Goal: Obtain resource: Download file/media

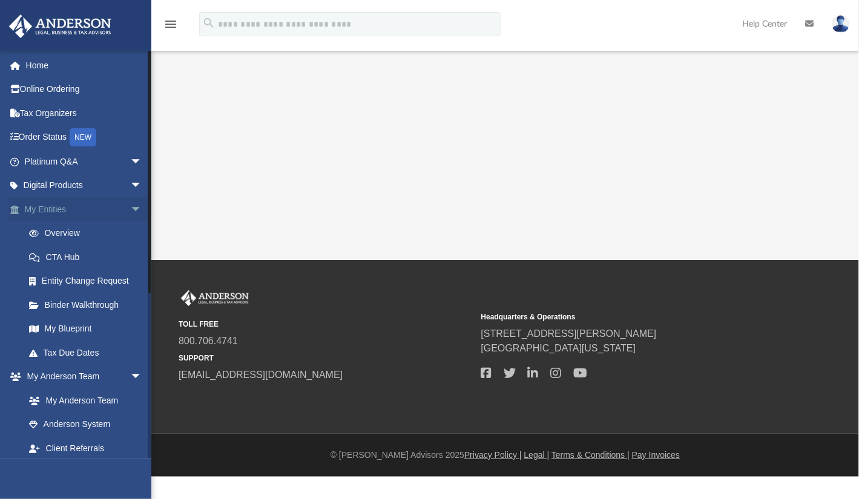
click at [130, 206] on span "arrow_drop_down" at bounding box center [142, 209] width 24 height 25
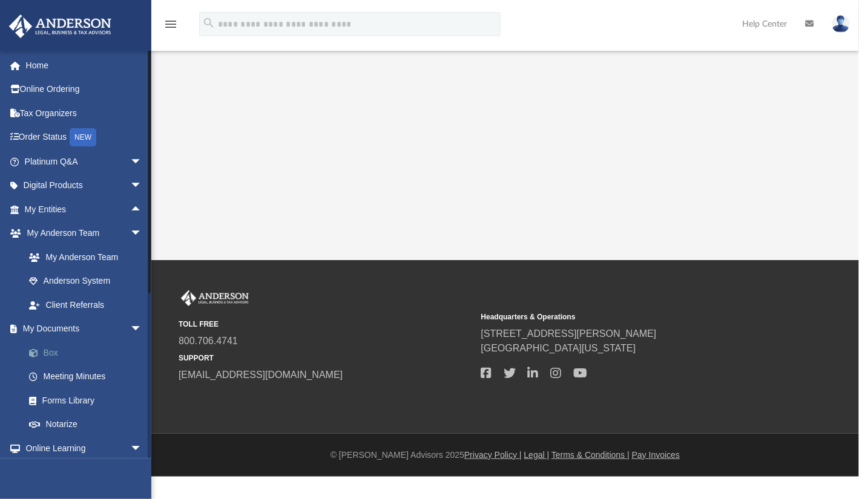
click at [59, 346] on link "Box" at bounding box center [88, 353] width 143 height 24
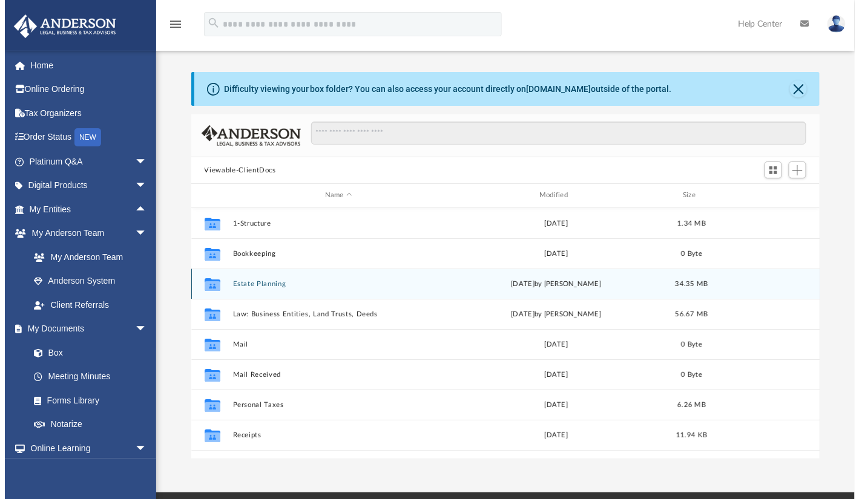
scroll to position [266, 620]
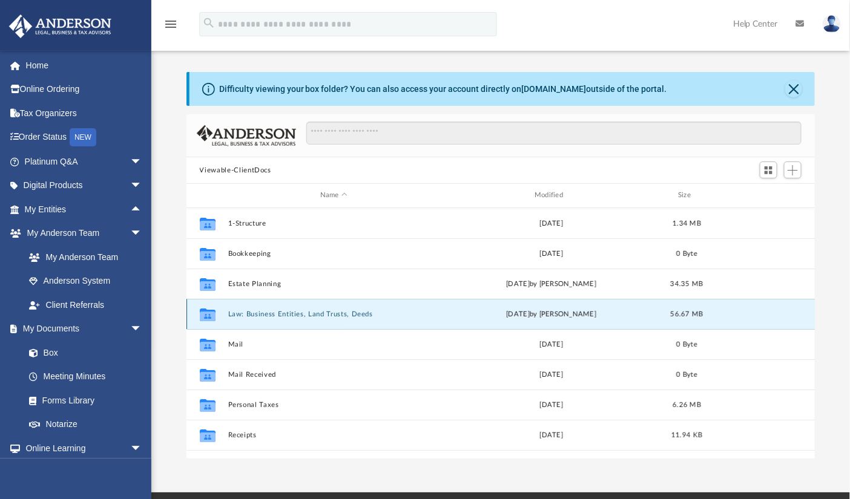
click at [247, 315] on button "Law: Business Entities, Land Trusts, Deeds" at bounding box center [334, 314] width 212 height 8
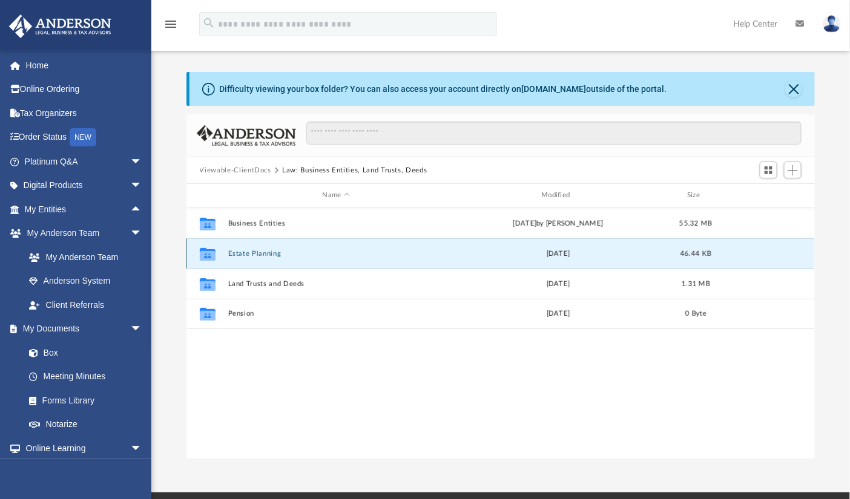
click at [268, 255] on button "Estate Planning" at bounding box center [336, 254] width 217 height 8
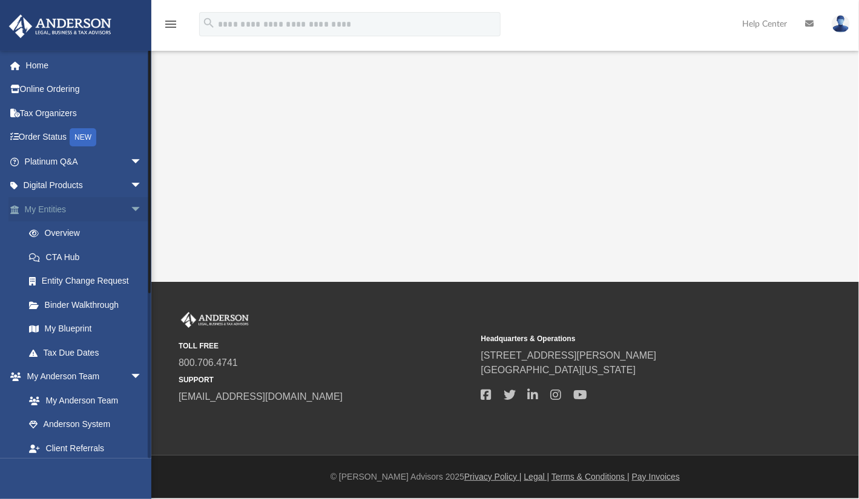
click at [130, 204] on span "arrow_drop_down" at bounding box center [142, 209] width 24 height 25
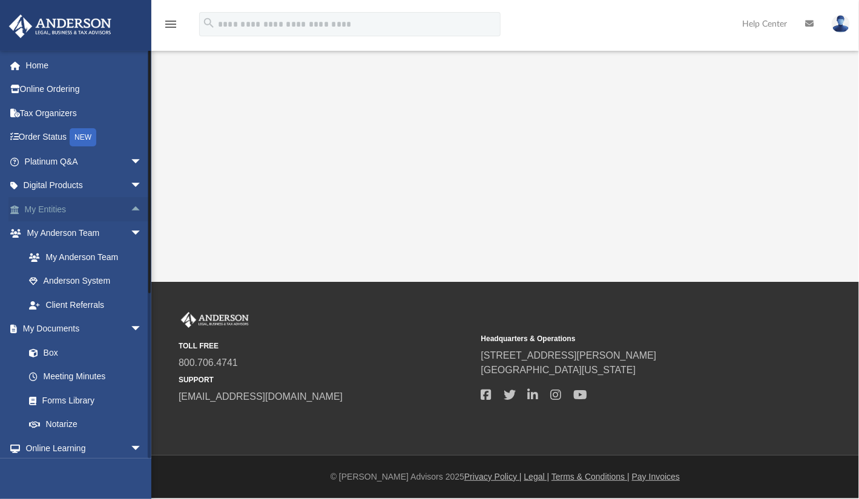
click at [61, 208] on link "My Entities arrow_drop_up" at bounding box center [84, 209] width 152 height 24
click at [57, 350] on link "Box" at bounding box center [88, 353] width 143 height 24
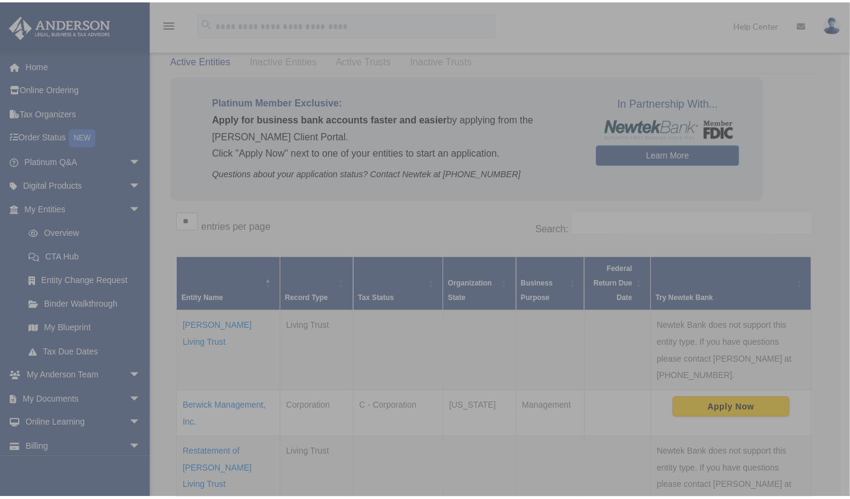
scroll to position [61, 0]
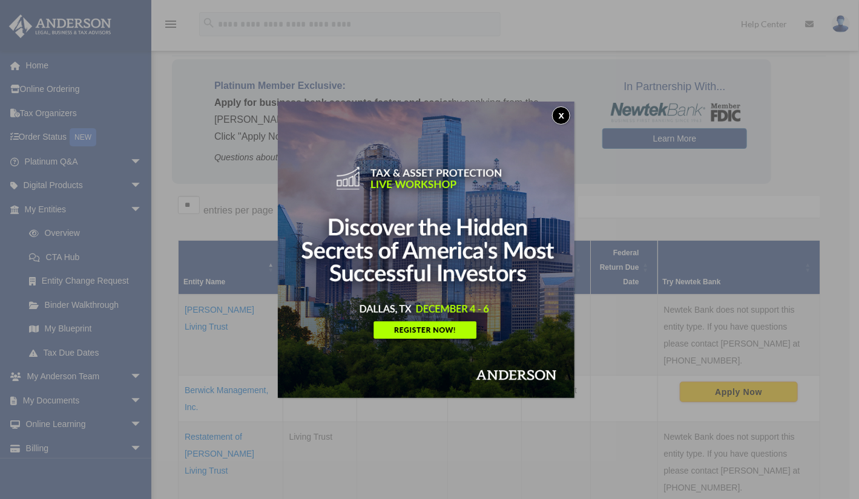
click at [564, 108] on button "x" at bounding box center [561, 116] width 18 height 18
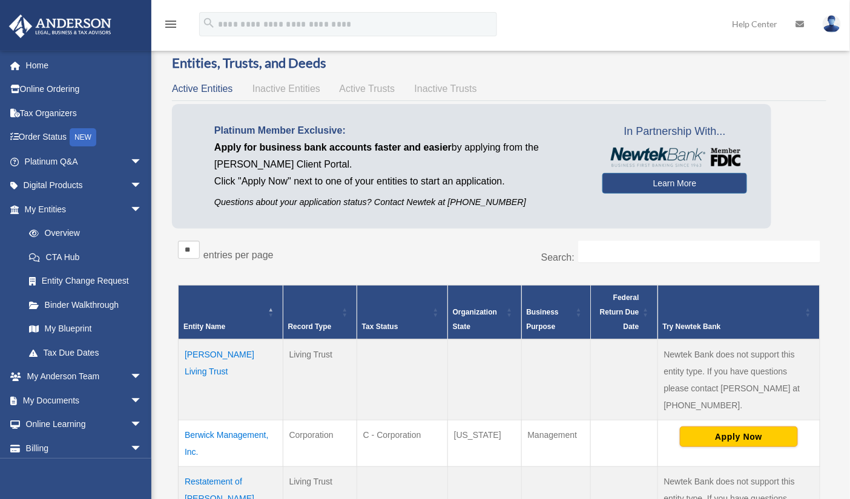
scroll to position [0, 0]
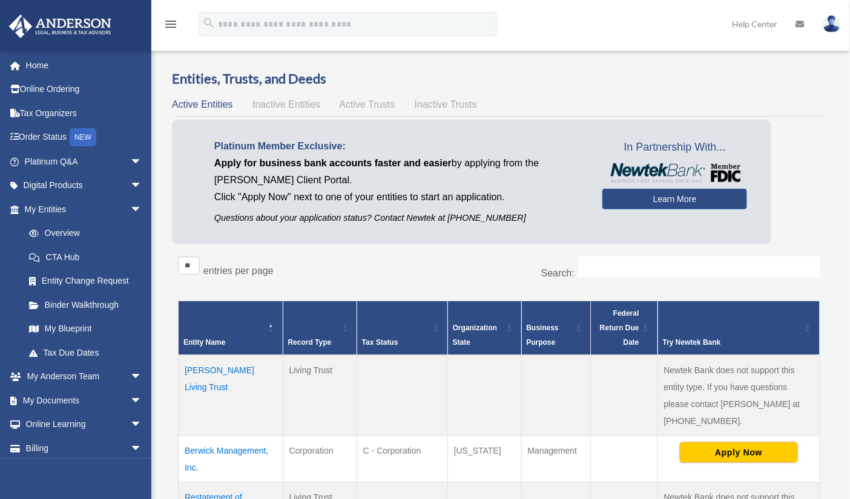
click at [193, 106] on span "Active Entities" at bounding box center [202, 104] width 61 height 10
click at [355, 102] on span "Active Trusts" at bounding box center [368, 104] width 56 height 10
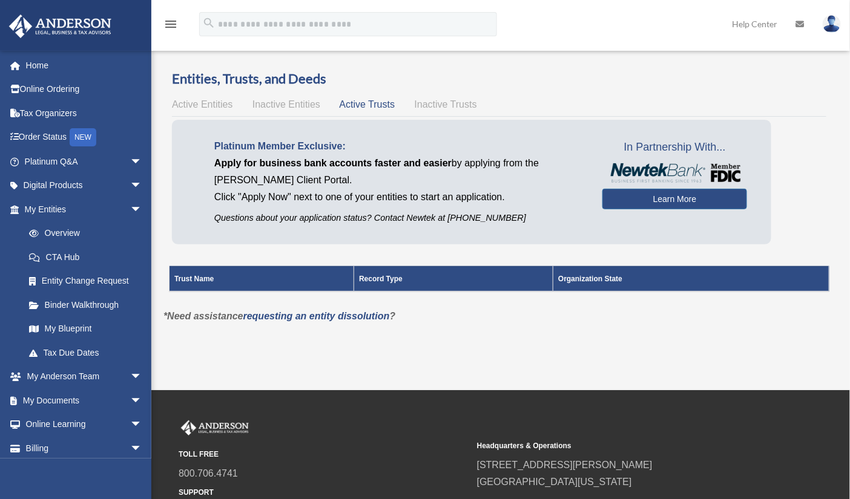
click at [304, 103] on span "Inactive Entities" at bounding box center [286, 104] width 68 height 10
click at [201, 104] on span "Active Entities" at bounding box center [202, 104] width 61 height 10
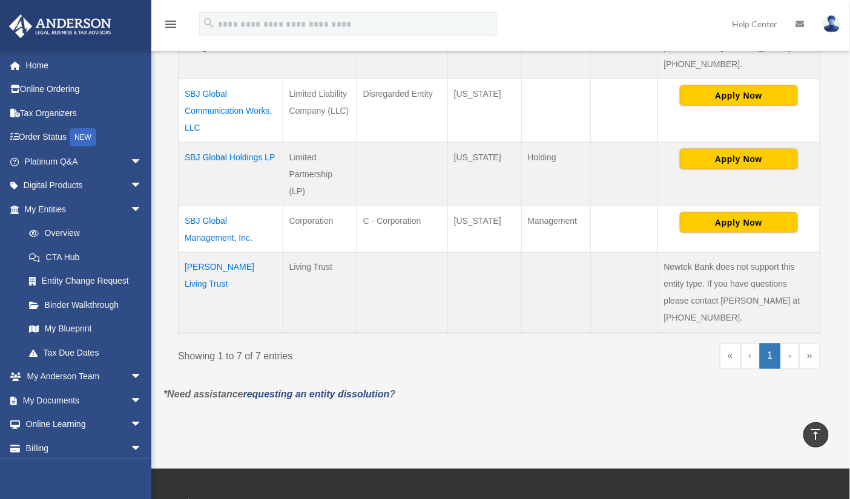
scroll to position [545, 0]
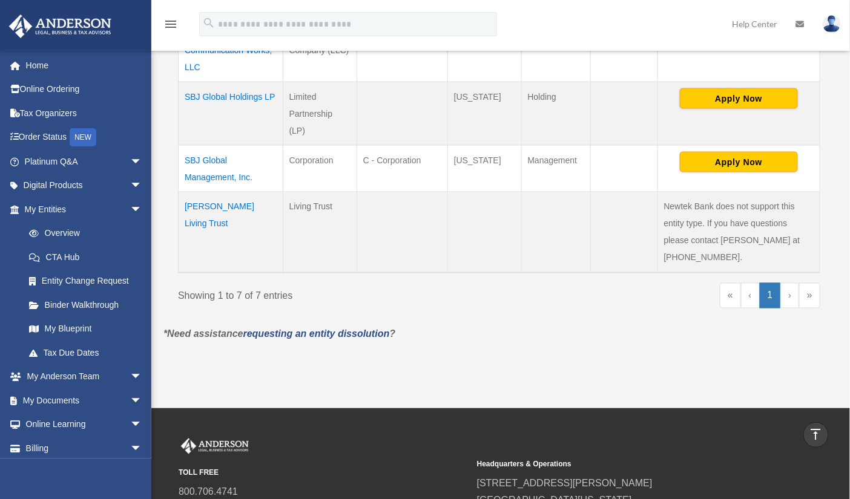
click at [793, 294] on link "›" at bounding box center [789, 295] width 19 height 25
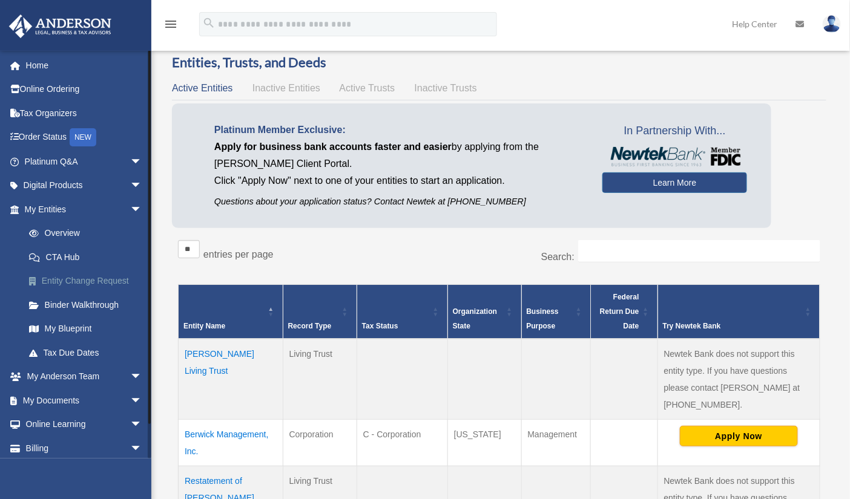
scroll to position [0, 0]
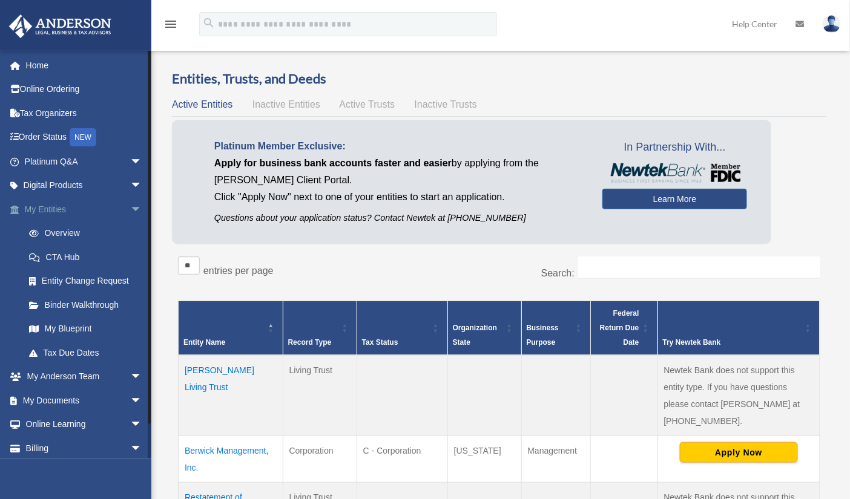
click at [59, 209] on link "My Entities arrow_drop_down" at bounding box center [84, 209] width 152 height 24
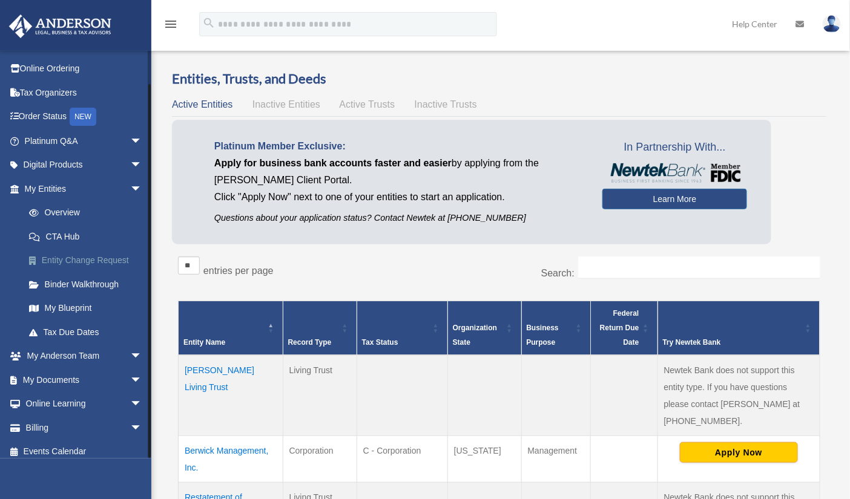
scroll to position [28, 0]
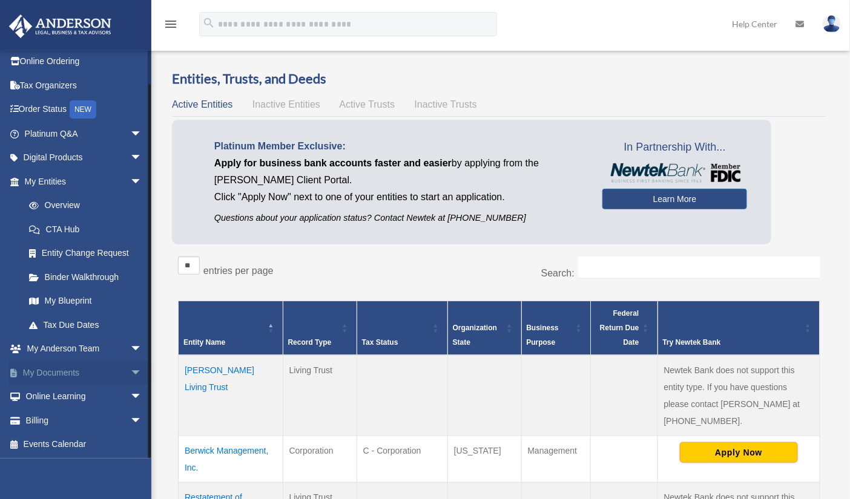
click at [130, 369] on span "arrow_drop_down" at bounding box center [142, 373] width 24 height 25
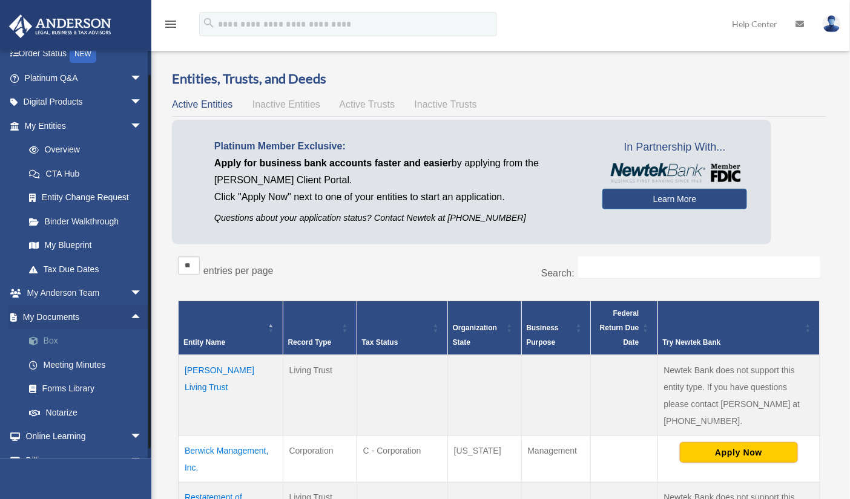
scroll to position [88, 0]
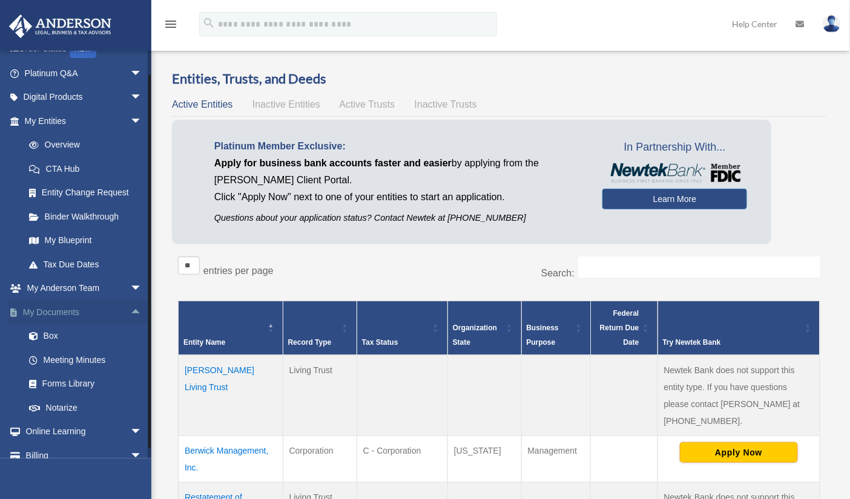
click at [76, 304] on link "My Documents arrow_drop_up" at bounding box center [84, 312] width 152 height 24
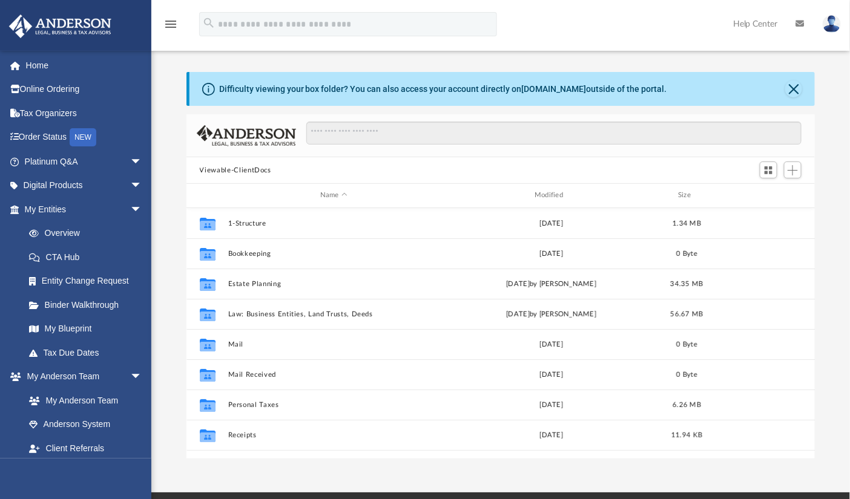
scroll to position [266, 620]
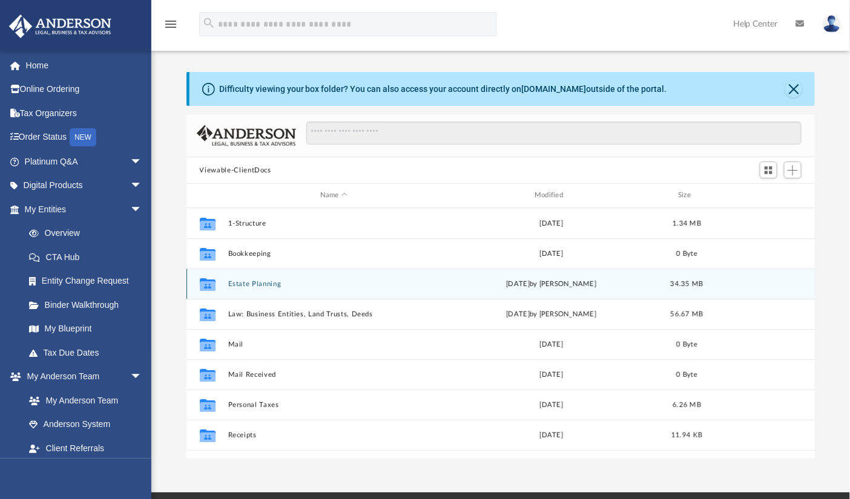
click at [238, 282] on button "Estate Planning" at bounding box center [334, 284] width 212 height 8
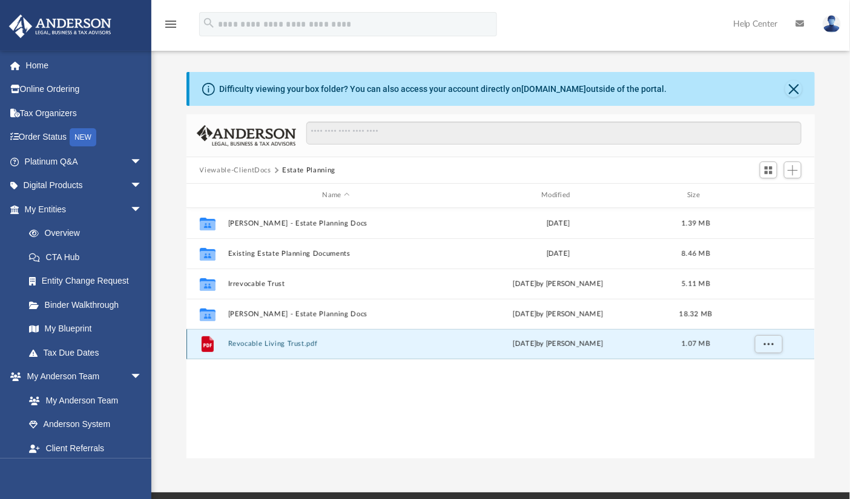
click at [242, 345] on button "Revocable Living Trust.pdf" at bounding box center [336, 344] width 217 height 8
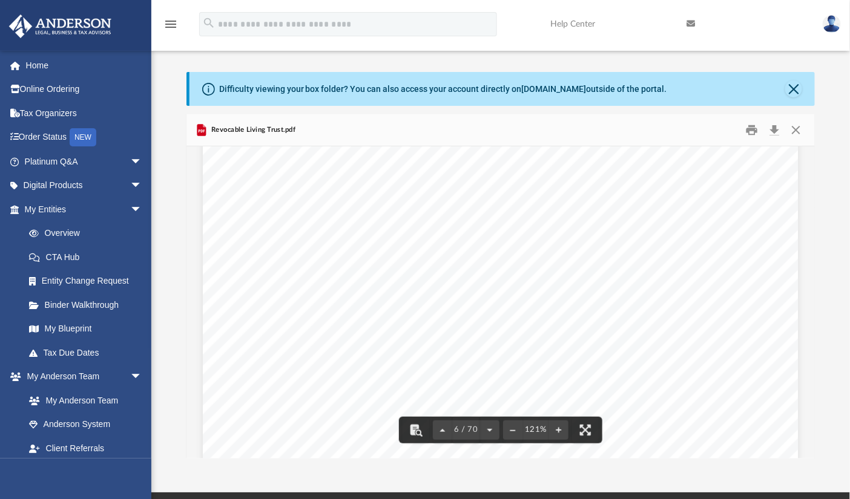
scroll to position [4080, 0]
click at [558, 211] on section "Page 6" at bounding box center [501, 210] width 421 height 11
click at [732, 206] on h1 "sadams" at bounding box center [739, 203] width 31 height 12
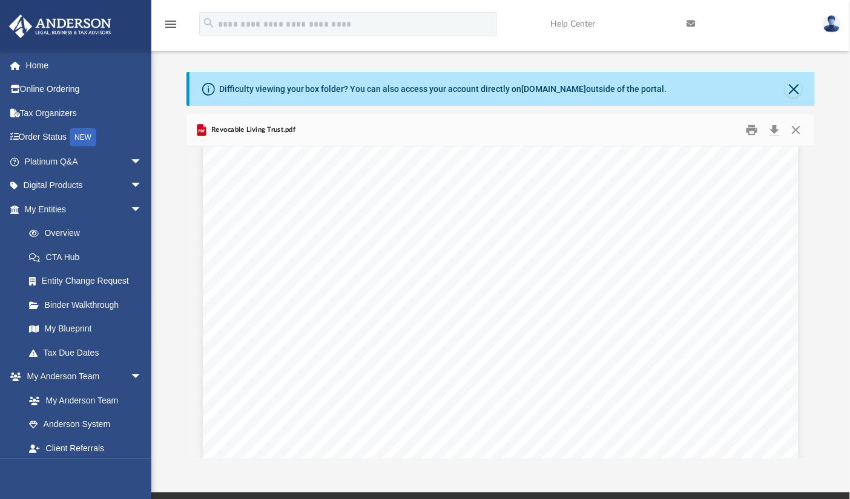
scroll to position [17540, 0]
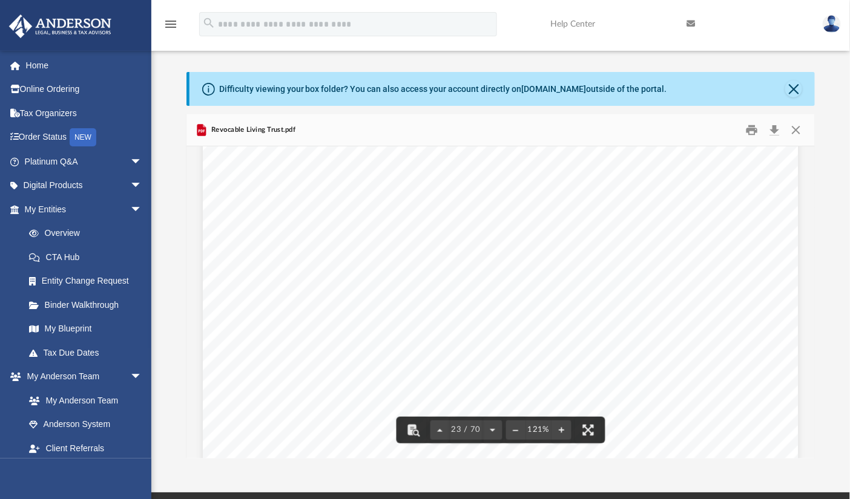
drag, startPoint x: 383, startPoint y: 212, endPoint x: 393, endPoint y: 223, distance: 15.0
click at [393, 223] on div "sadams {{date}}, {{time}}" at bounding box center [501, 347] width 596 height 770
drag, startPoint x: 381, startPoint y: 213, endPoint x: 450, endPoint y: 241, distance: 74.6
click at [450, 238] on div "DRAFT Susan Deena Ginsburg Living Trust 18 deterioration, decay, or damage of t…" at bounding box center [501, 356] width 596 height 789
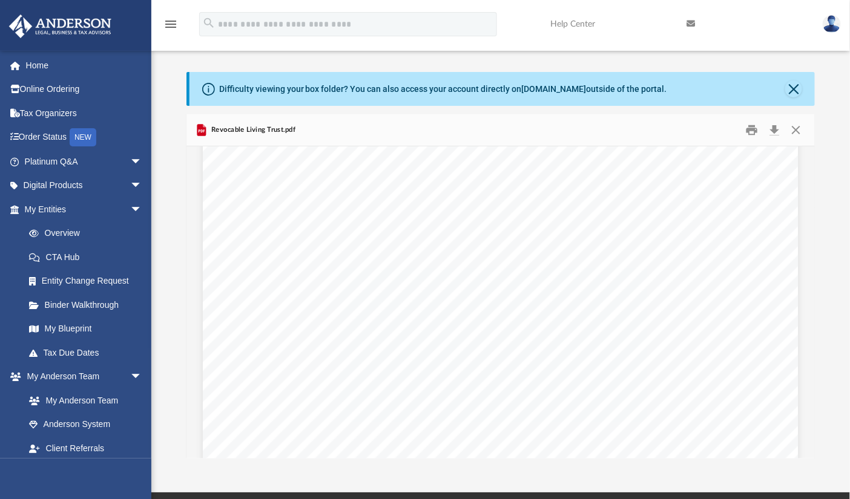
scroll to position [18508, 0]
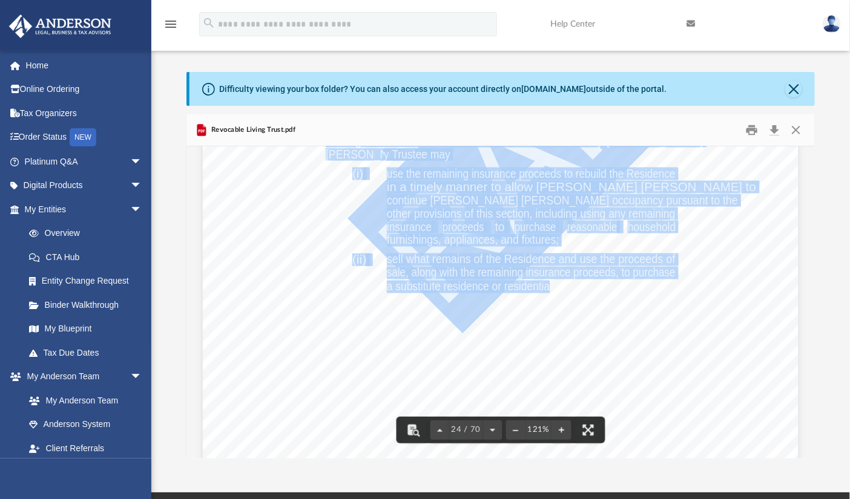
drag, startPoint x: 378, startPoint y: 258, endPoint x: 543, endPoint y: 280, distance: 166.1
click at [543, 280] on div "DRAFT Susan Deena Ginsburg Living Trust 19 expiration of the Cure Period or not…" at bounding box center [501, 176] width 596 height 770
click at [540, 283] on section "Page 24" at bounding box center [531, 288] width 289 height 11
drag, startPoint x: 543, startPoint y: 283, endPoint x: 706, endPoint y: 300, distance: 164.3
click at [706, 300] on div "DRAFT Susan Deena Ginsburg Living Trust 19 expiration of the Cure Period or not…" at bounding box center [501, 176] width 596 height 770
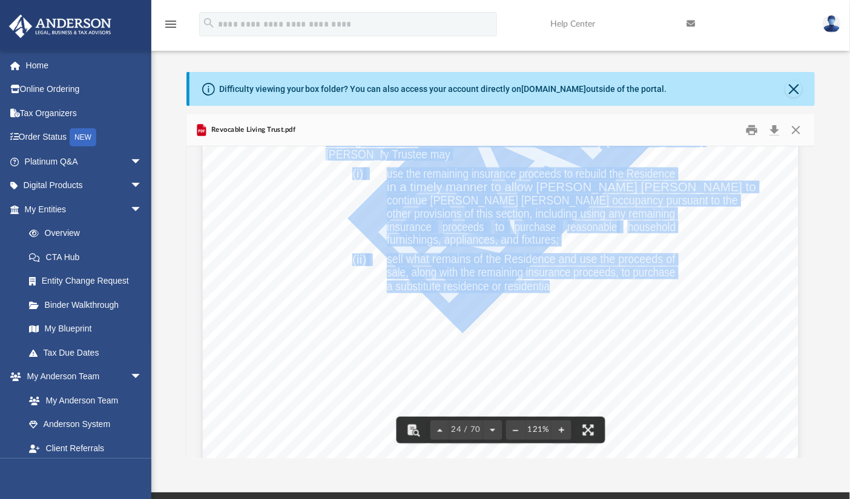
click at [688, 291] on div "DRAFT Susan Deena Ginsburg Living Trust 19 expiration of the Cure Period or not…" at bounding box center [501, 176] width 596 height 770
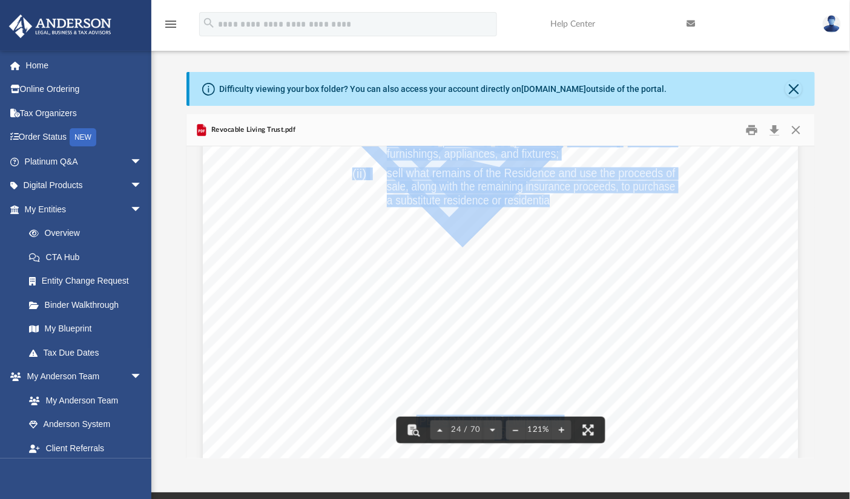
scroll to position [18569, 0]
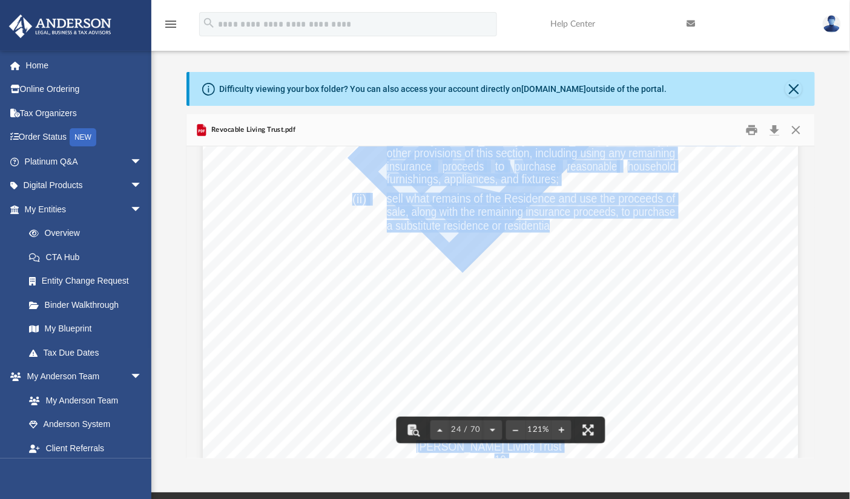
drag, startPoint x: 512, startPoint y: 292, endPoint x: 370, endPoint y: 261, distance: 145.7
click at [370, 261] on div "DRAFT Susan Deena Ginsburg Living Trust 19 expiration of the Cure Period or not…" at bounding box center [501, 116] width 596 height 770
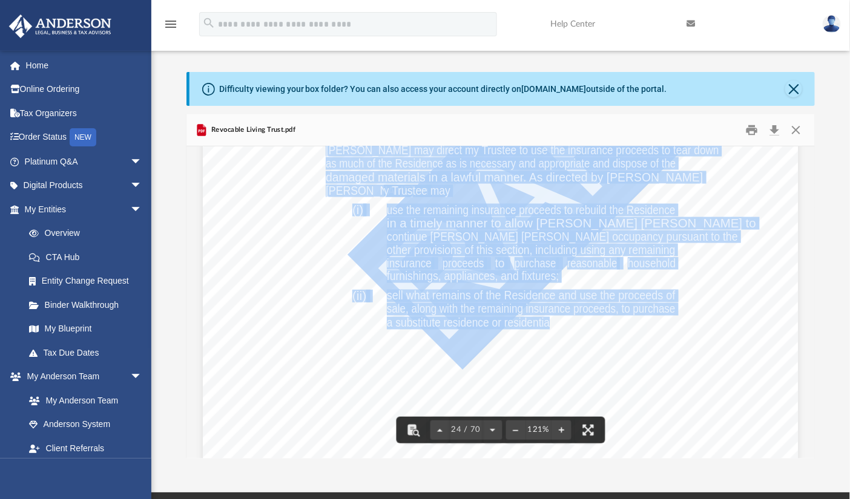
scroll to position [18447, 0]
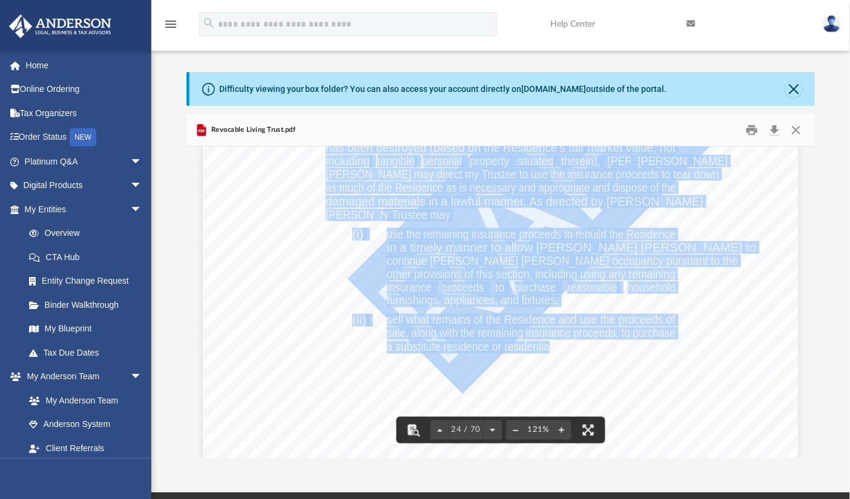
click at [485, 300] on section "Page 24" at bounding box center [473, 302] width 172 height 11
click at [330, 276] on div "DRAFT Susan Deena Ginsburg Living Trust 19 expiration of the Cure Period or not…" at bounding box center [501, 237] width 596 height 770
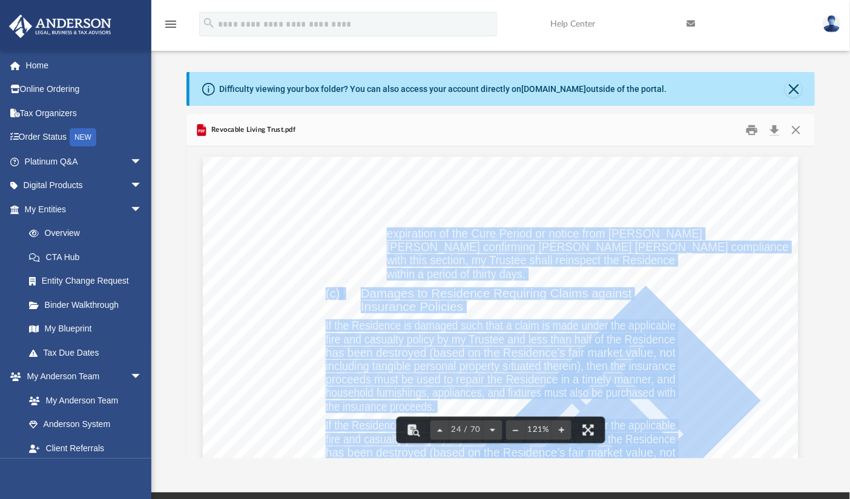
scroll to position [18145, 0]
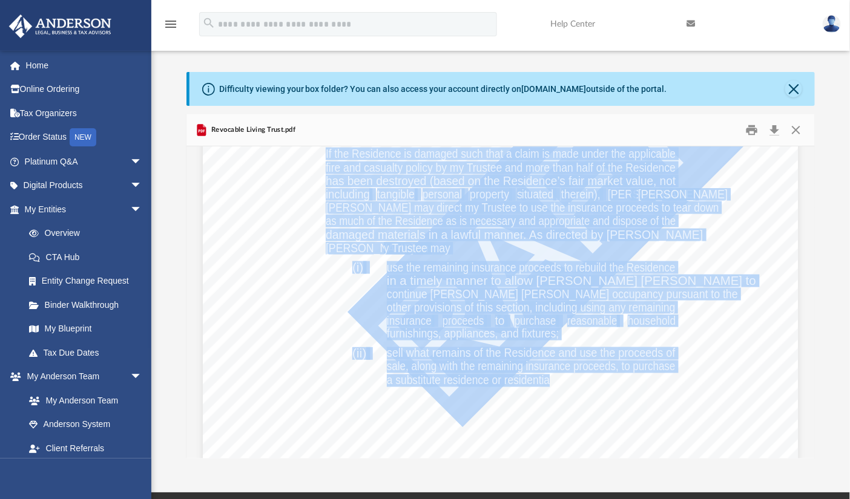
scroll to position [18447, 0]
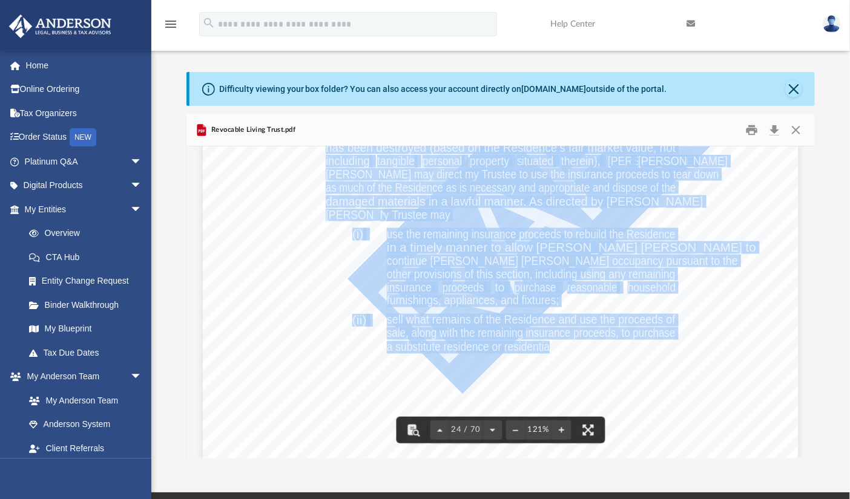
click at [488, 365] on section "Page 24" at bounding box center [520, 361] width 267 height 11
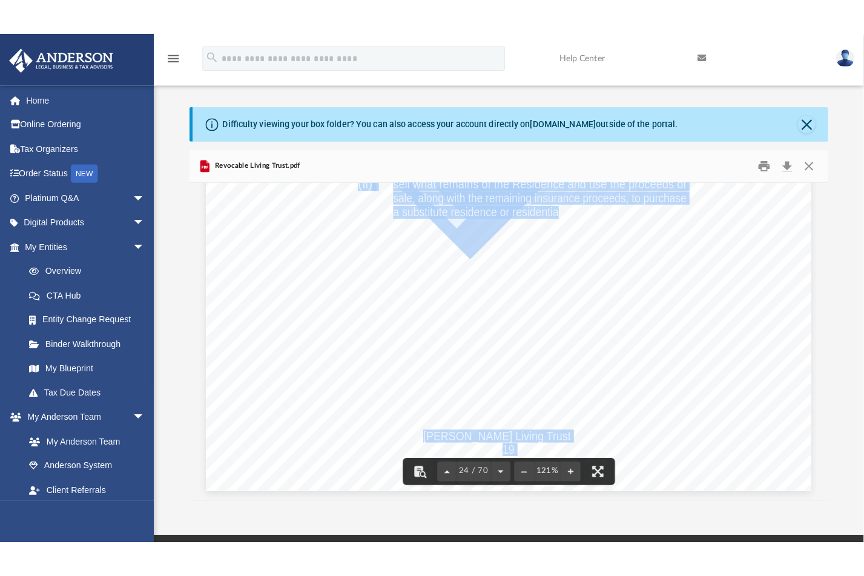
scroll to position [18750, 0]
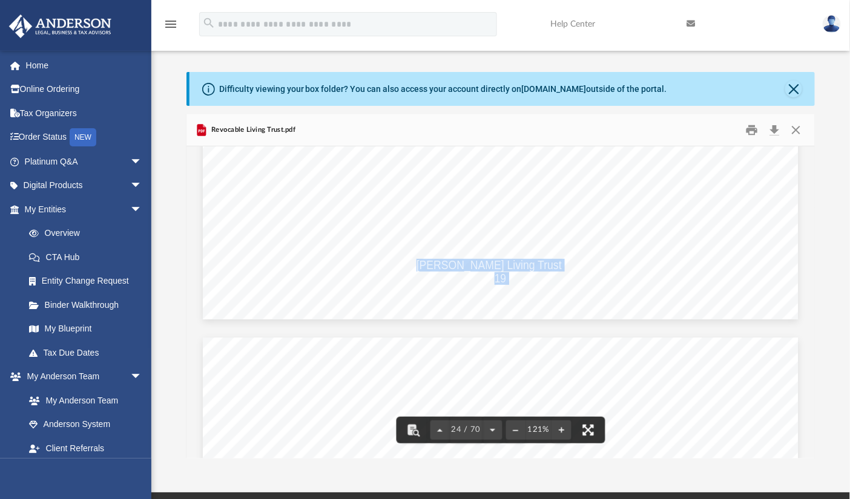
click at [586, 424] on button "File preview" at bounding box center [587, 430] width 27 height 27
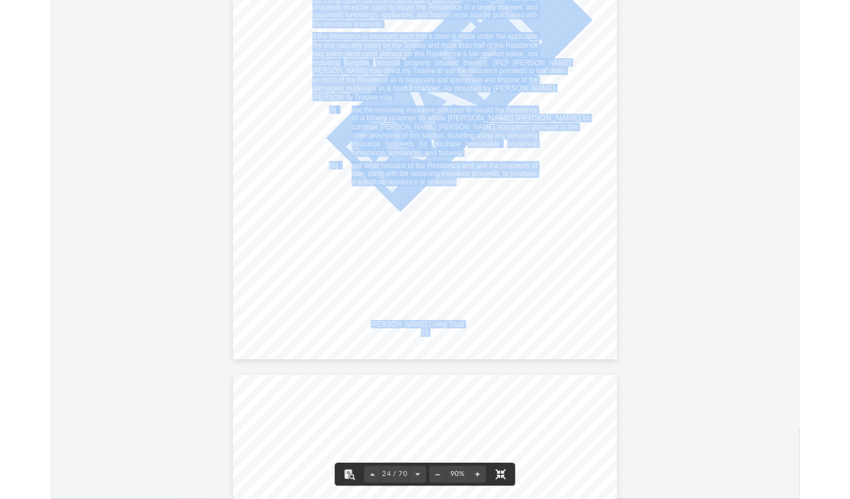
scroll to position [13693, 0]
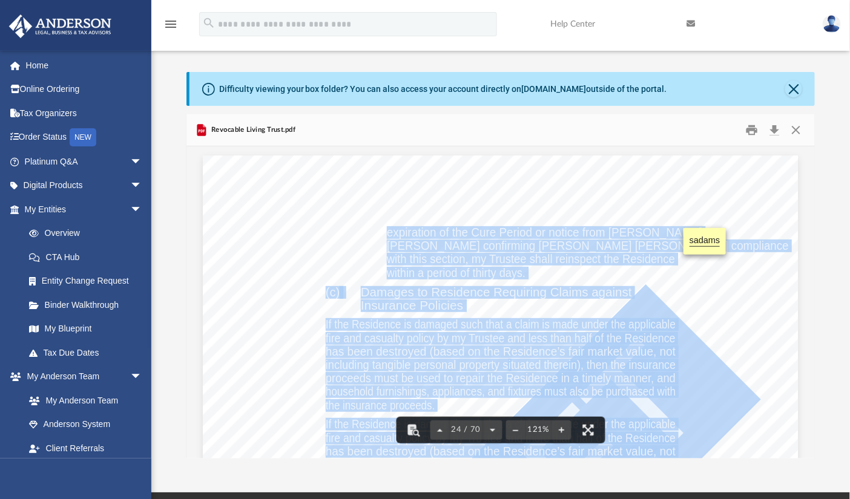
scroll to position [10, 10]
click at [800, 133] on button "Close" at bounding box center [796, 130] width 22 height 19
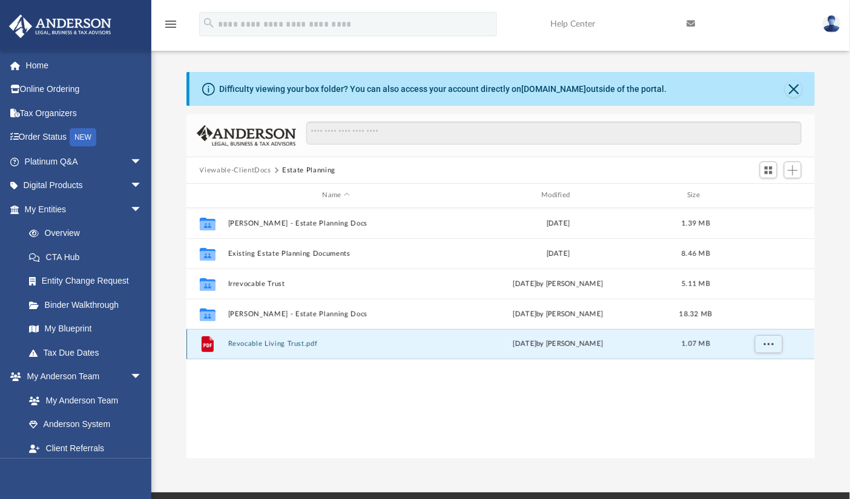
click at [260, 343] on button "Revocable Living Trust.pdf" at bounding box center [336, 344] width 217 height 8
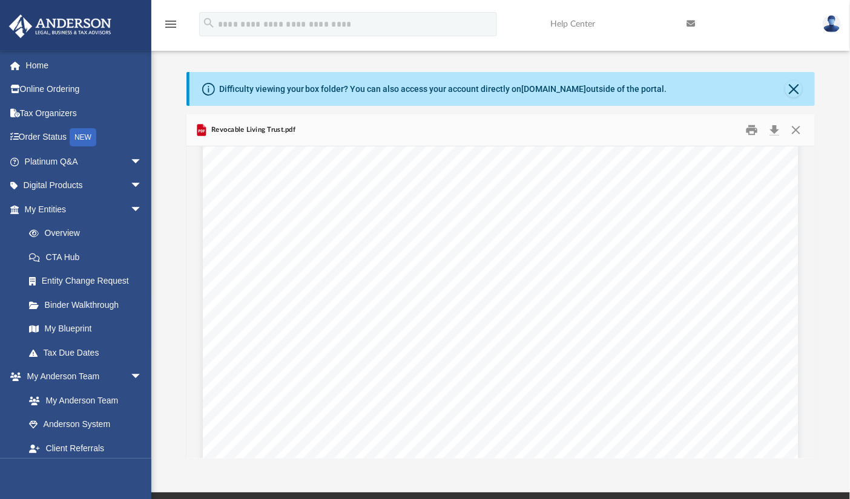
scroll to position [121, 0]
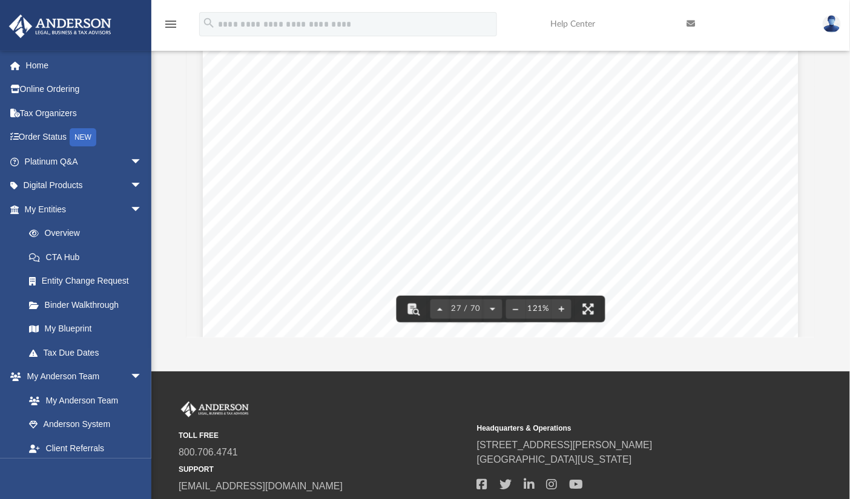
click at [646, 298] on div "DRAFT Susan Deena Ginsburg Living Trust 22 Section 7.03 Maintenance cost for Be…" at bounding box center [501, 183] width 596 height 770
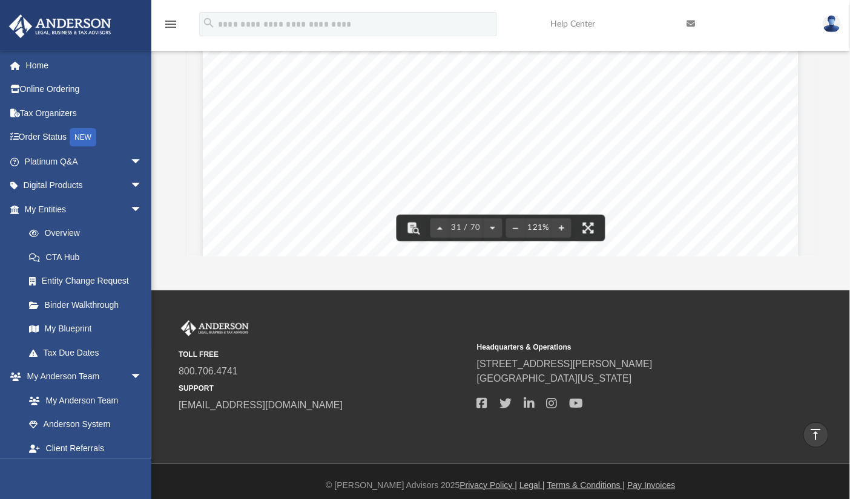
scroll to position [23605, 0]
click at [561, 223] on button "File preview" at bounding box center [560, 228] width 19 height 27
click at [562, 223] on button "File preview" at bounding box center [560, 228] width 19 height 27
click at [563, 224] on button "File preview" at bounding box center [560, 228] width 19 height 27
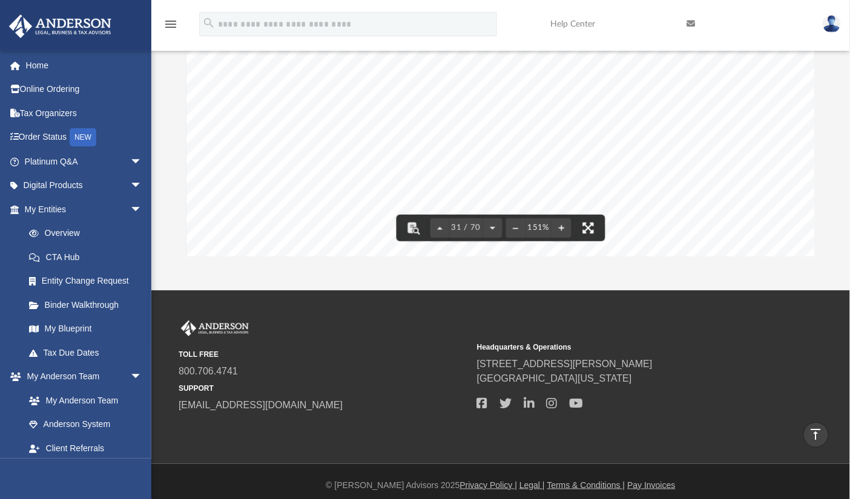
click at [586, 223] on button "File preview" at bounding box center [587, 228] width 27 height 27
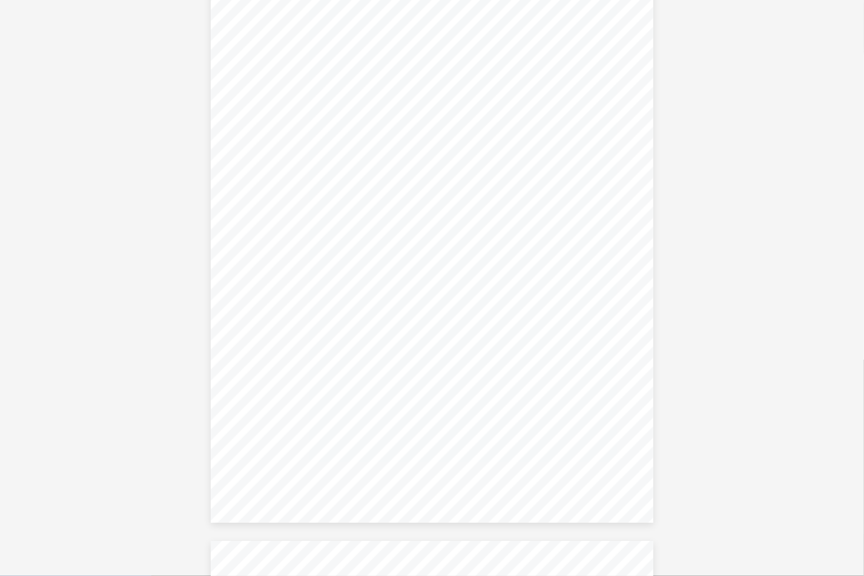
scroll to position [37760, 0]
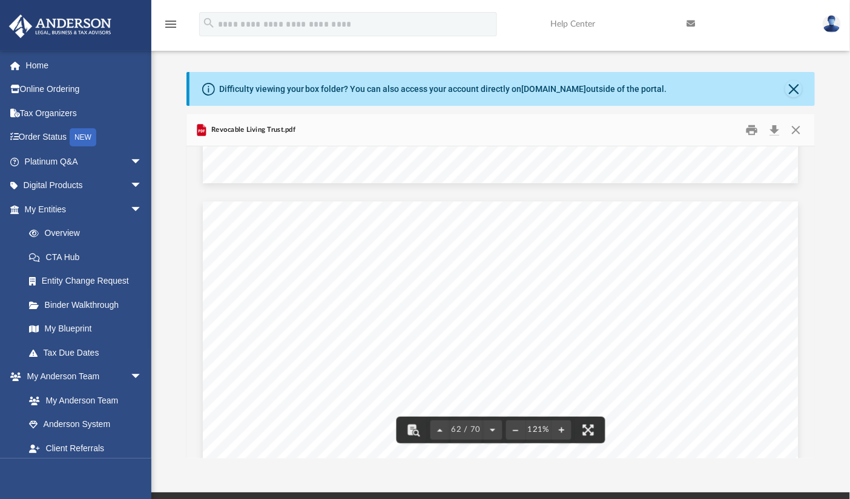
scroll to position [48730, 0]
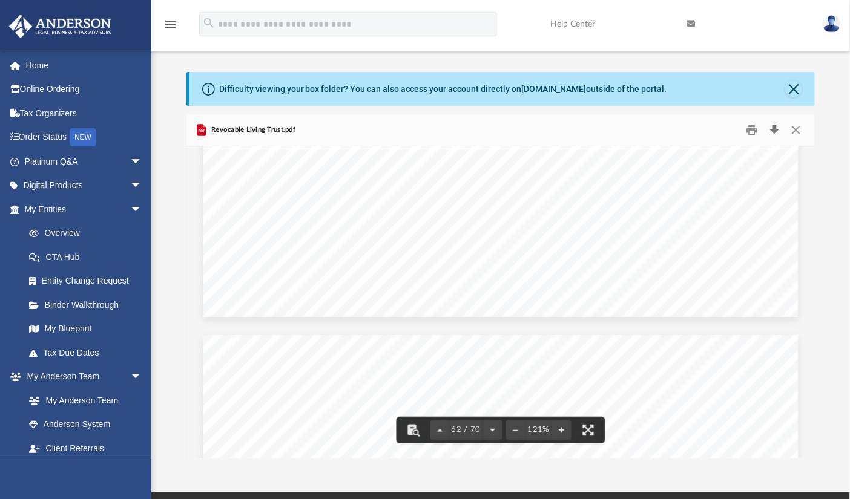
click at [778, 128] on button "Download" at bounding box center [774, 130] width 22 height 19
